Goal: Information Seeking & Learning: Learn about a topic

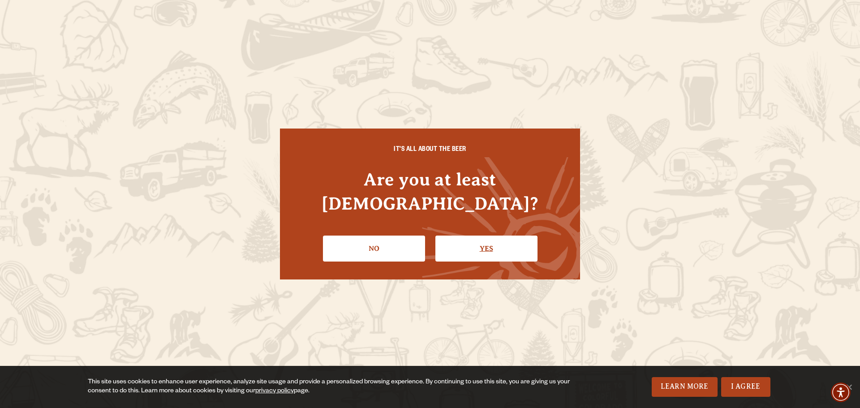
click at [473, 236] on link "Yes" at bounding box center [486, 249] width 102 height 26
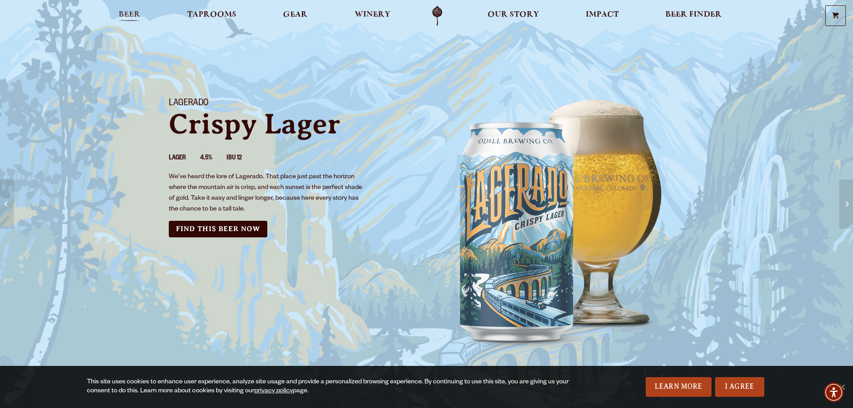
click at [132, 11] on span "Beer" at bounding box center [130, 14] width 22 height 7
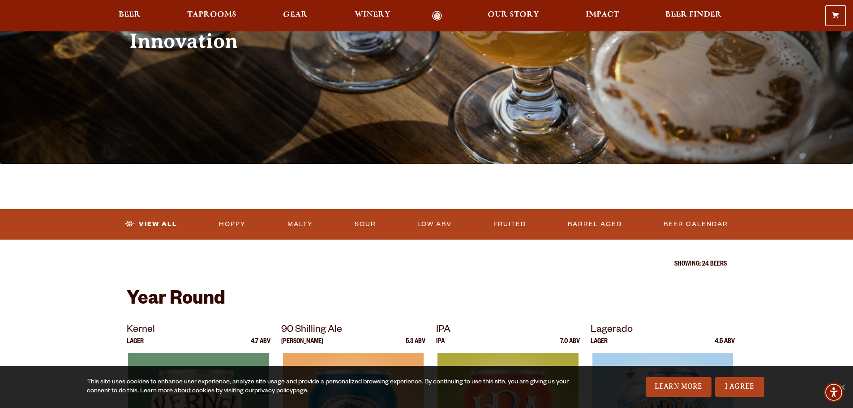
scroll to position [137, 0]
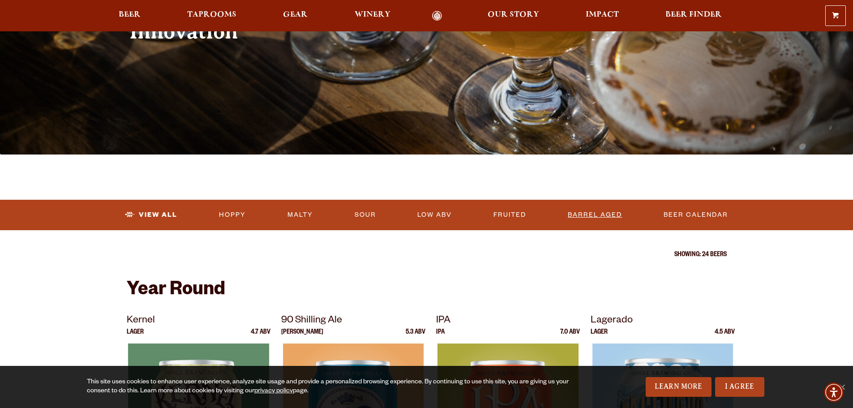
click at [593, 216] on link "Barrel Aged" at bounding box center [594, 215] width 61 height 21
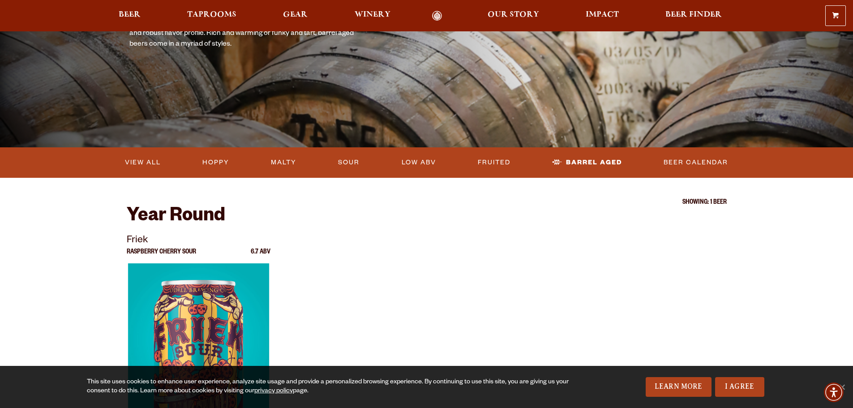
scroll to position [143, 0]
click at [279, 161] on link "Malty" at bounding box center [283, 163] width 33 height 21
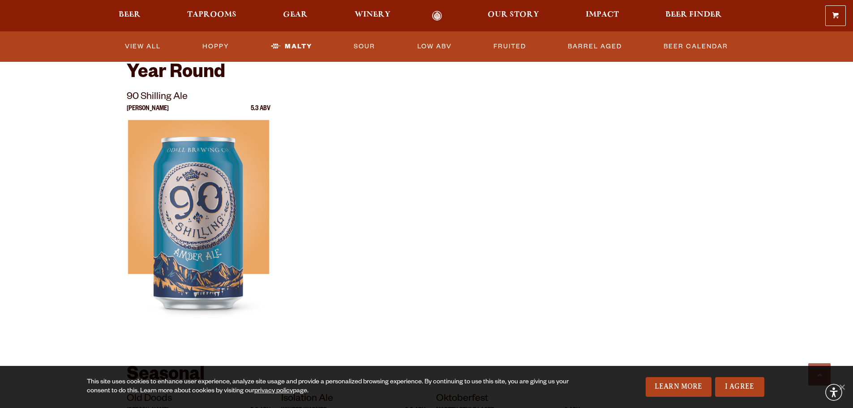
scroll to position [314, 0]
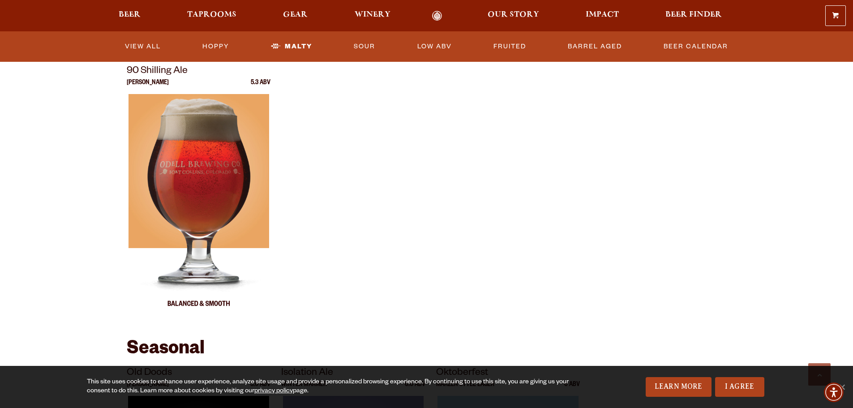
click at [189, 186] on div at bounding box center [199, 206] width 144 height 224
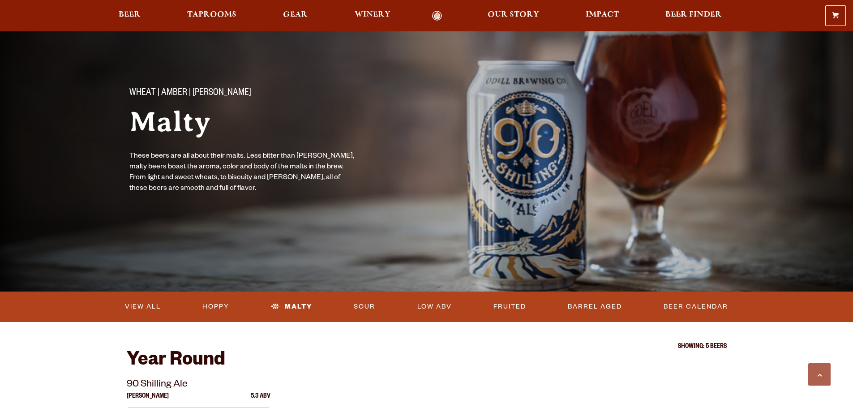
scroll to position [314, 0]
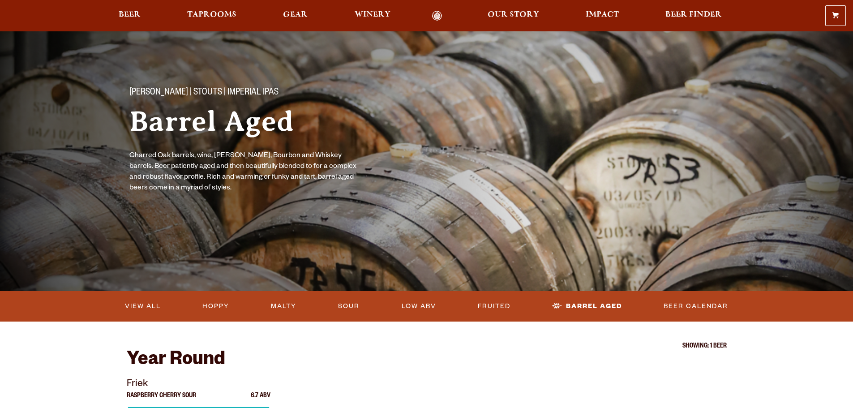
scroll to position [143, 0]
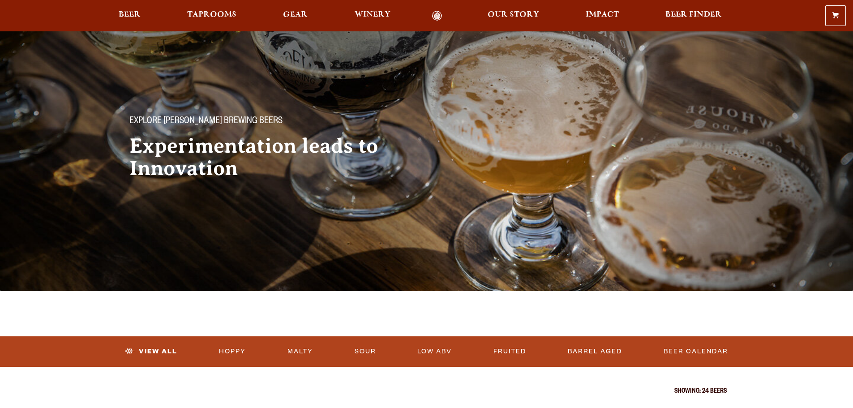
scroll to position [138, 0]
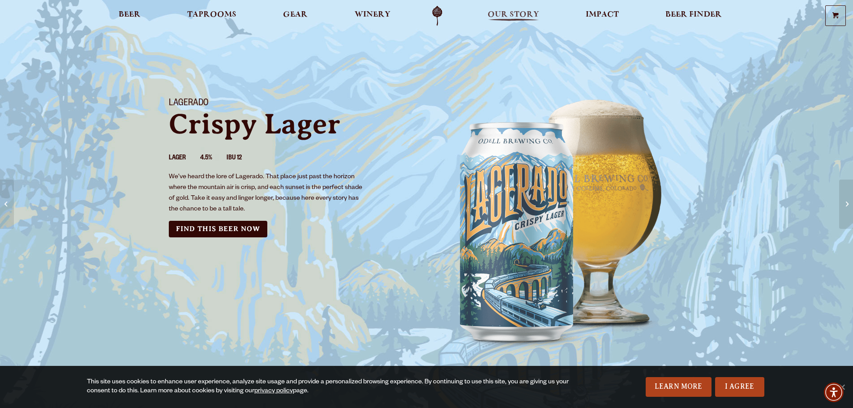
click at [499, 11] on span "Our Story" at bounding box center [514, 14] width 52 height 7
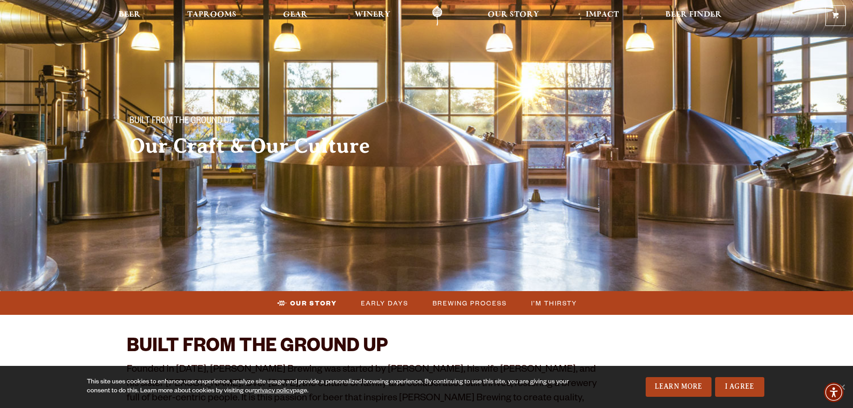
click at [439, 11] on link "Odell Home" at bounding box center [438, 16] width 34 height 20
